Goal: Find specific page/section: Find specific page/section

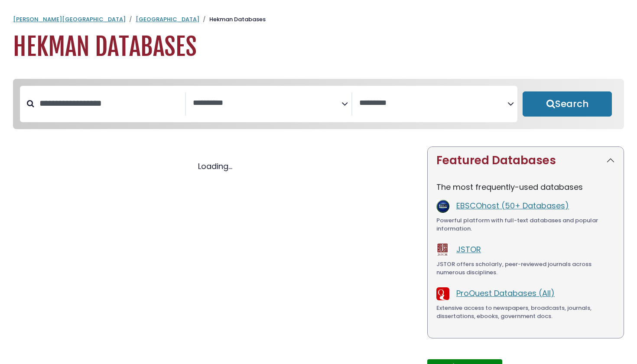
select select "Database Subject Filter"
select select "Database Vendors Filter"
select select "Database Subject Filter"
select select "Database Vendors Filter"
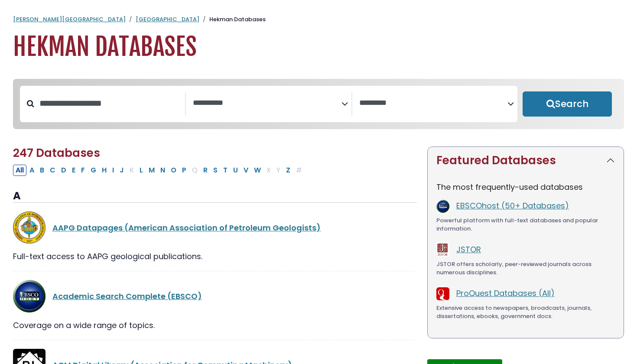
scroll to position [9, 0]
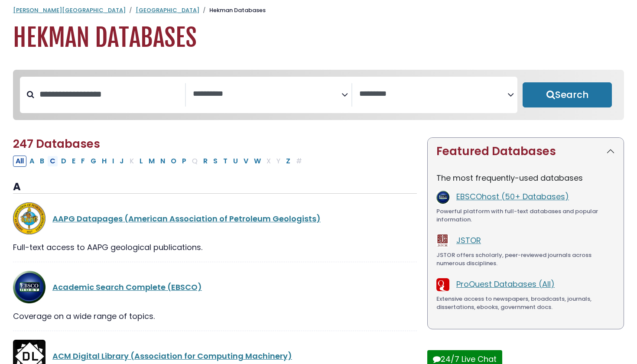
click at [55, 162] on button "C" at bounding box center [52, 160] width 11 height 11
select select "Database Subject Filter"
select select "Database Vendors Filter"
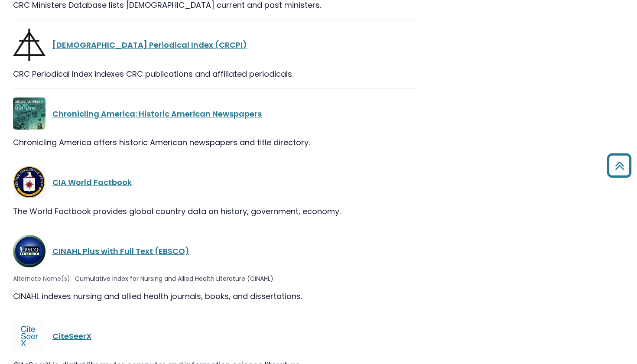
scroll to position [1260, 0]
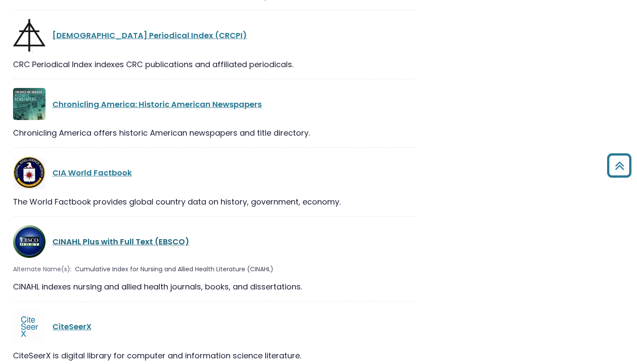
click at [108, 236] on link "CINAHL Plus with Full Text (EBSCO)" at bounding box center [120, 241] width 137 height 11
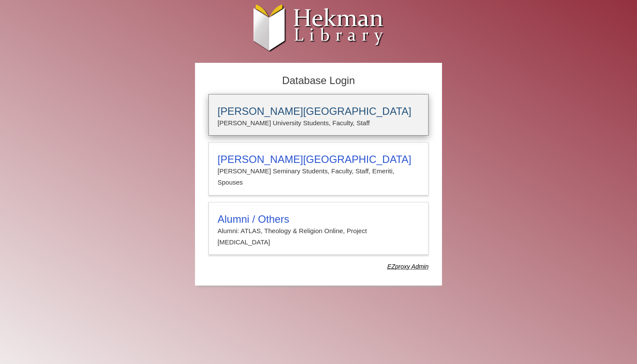
click at [275, 109] on h3 "[PERSON_NAME][GEOGRAPHIC_DATA]" at bounding box center [318, 111] width 202 height 12
